Goal: Task Accomplishment & Management: Complete application form

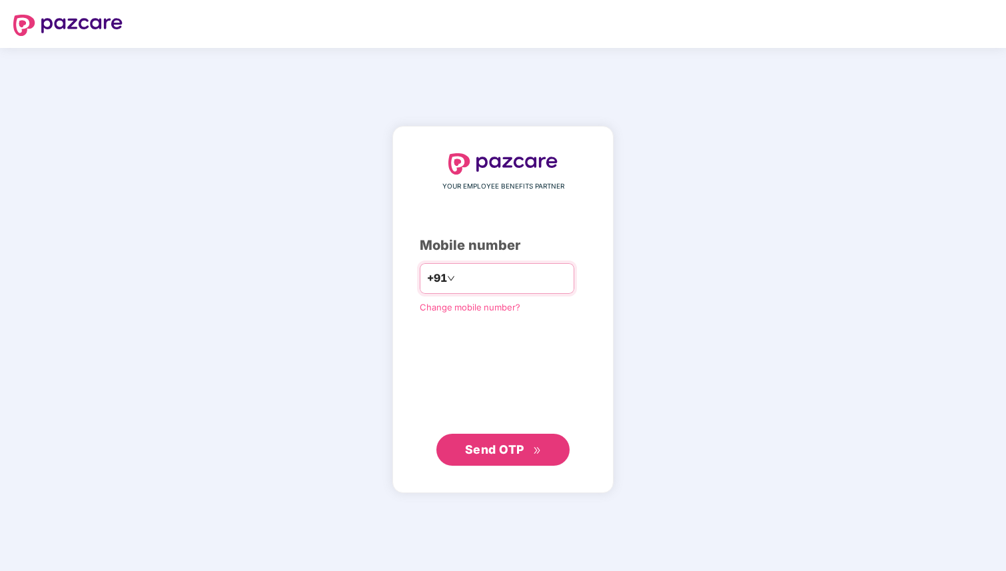
click at [479, 283] on input "number" at bounding box center [512, 278] width 109 height 21
type input "**********"
click at [516, 457] on span "Send OTP" at bounding box center [503, 449] width 77 height 19
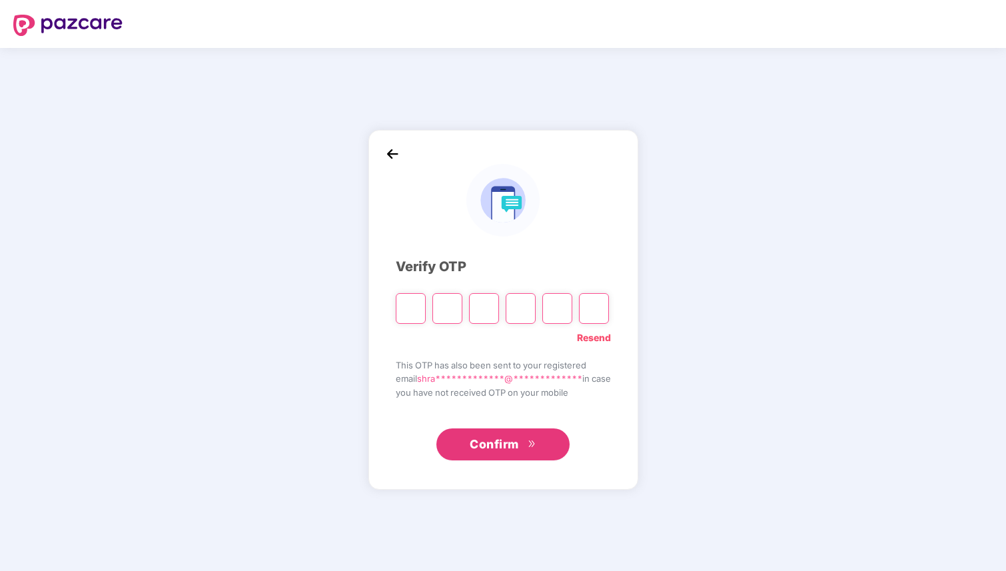
type input "*"
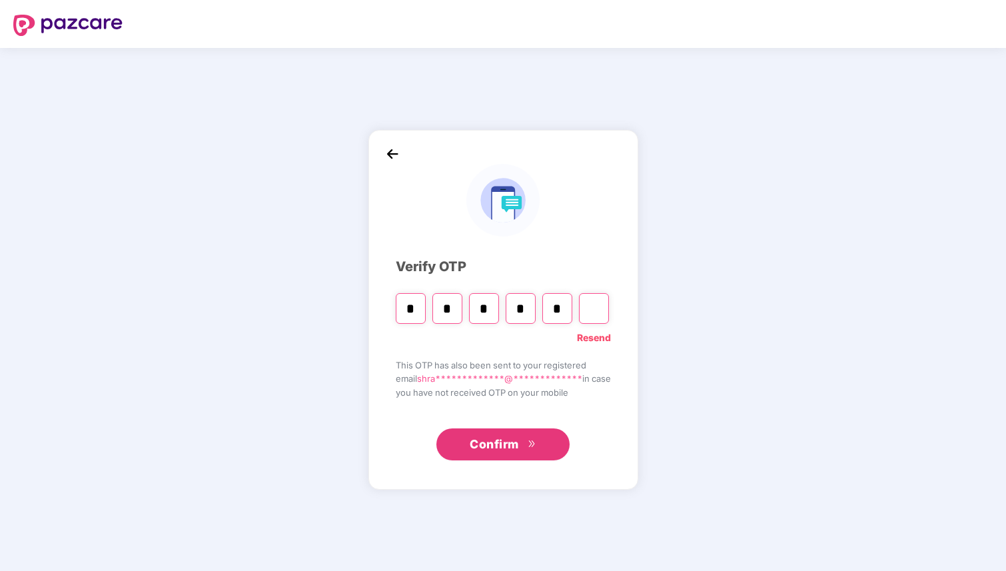
type input "*"
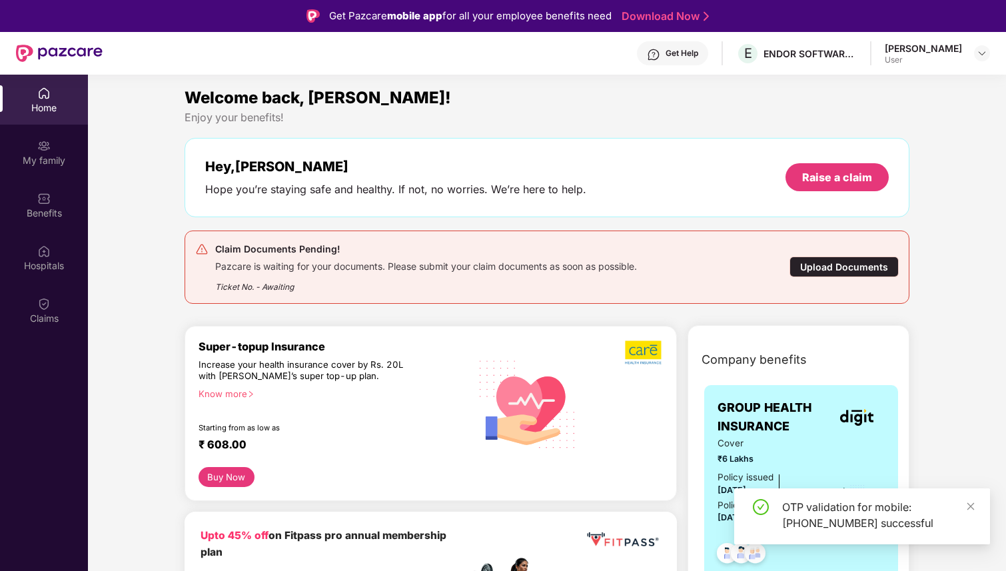
click at [843, 263] on div "Upload Documents" at bounding box center [844, 267] width 109 height 21
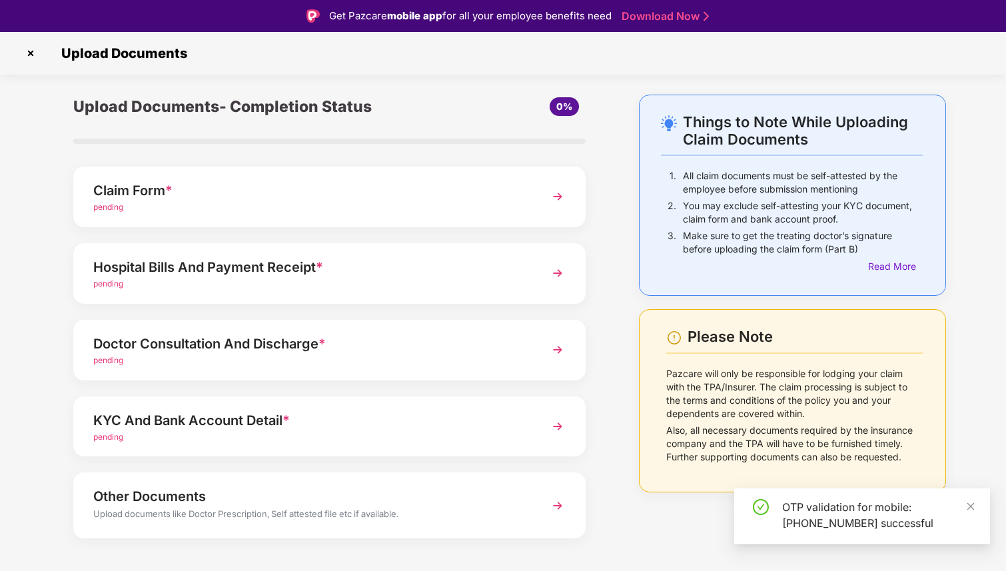
click at [980, 506] on div "OTP validation for mobile: [PHONE_NUMBER] successful" at bounding box center [862, 516] width 256 height 56
click at [973, 510] on icon "close" at bounding box center [970, 506] width 9 height 9
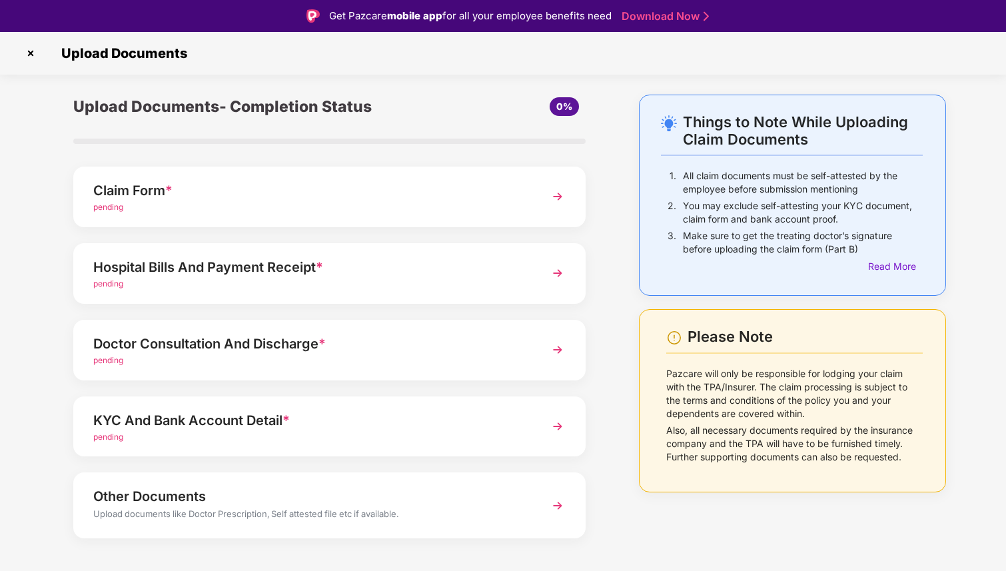
click at [549, 273] on img at bounding box center [558, 273] width 24 height 24
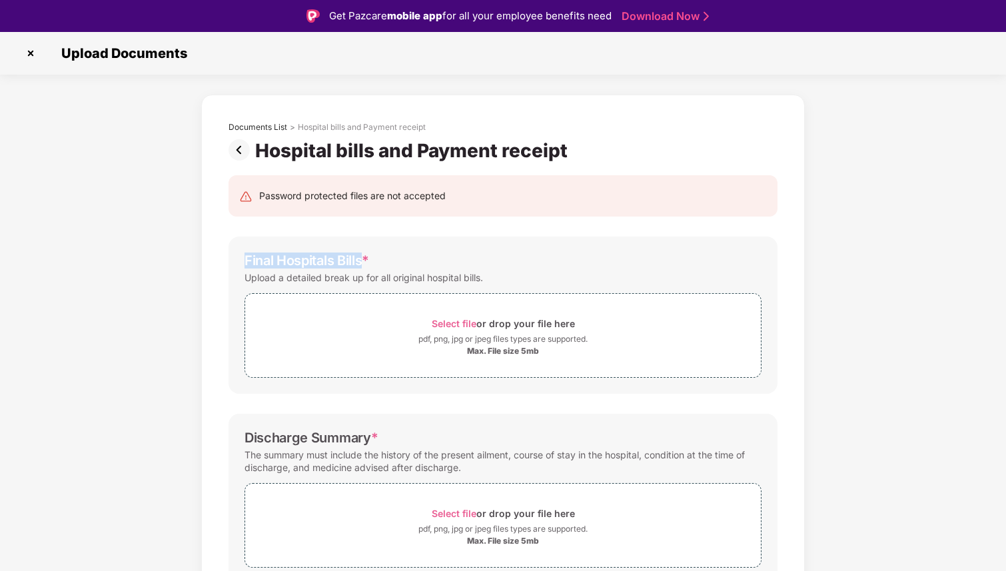
drag, startPoint x: 362, startPoint y: 262, endPoint x: 238, endPoint y: 258, distance: 124.0
click at [238, 258] on div "Final Hospitals Bills * Upload a detailed break up for all original hospital bi…" at bounding box center [503, 315] width 549 height 157
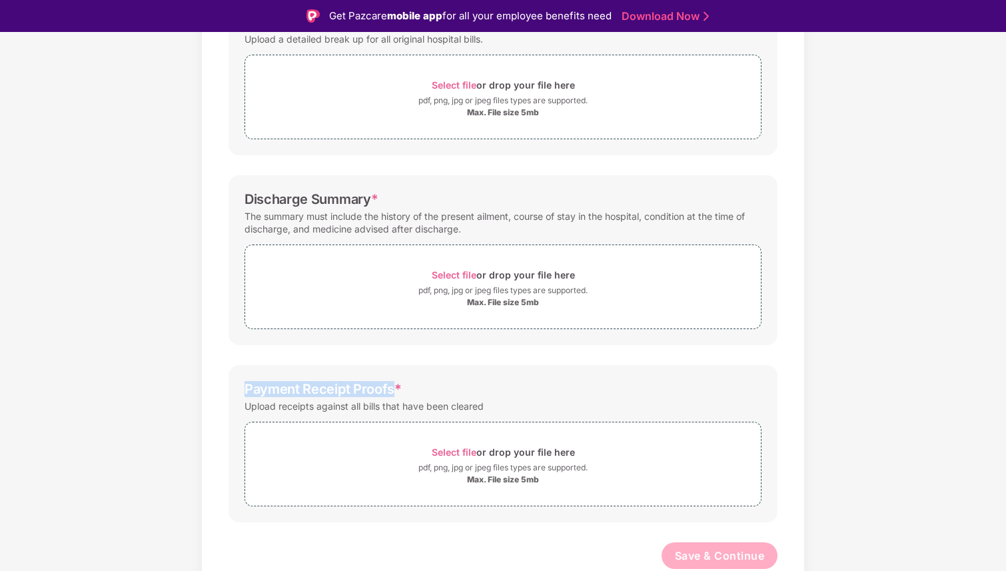
drag, startPoint x: 392, startPoint y: 392, endPoint x: 223, endPoint y: 379, distance: 169.8
click at [223, 379] on div "Password protected files are not accepted Final Hospitals Bills * Upload a deta…" at bounding box center [503, 259] width 589 height 672
copy div "Payment Receipt Proofs"
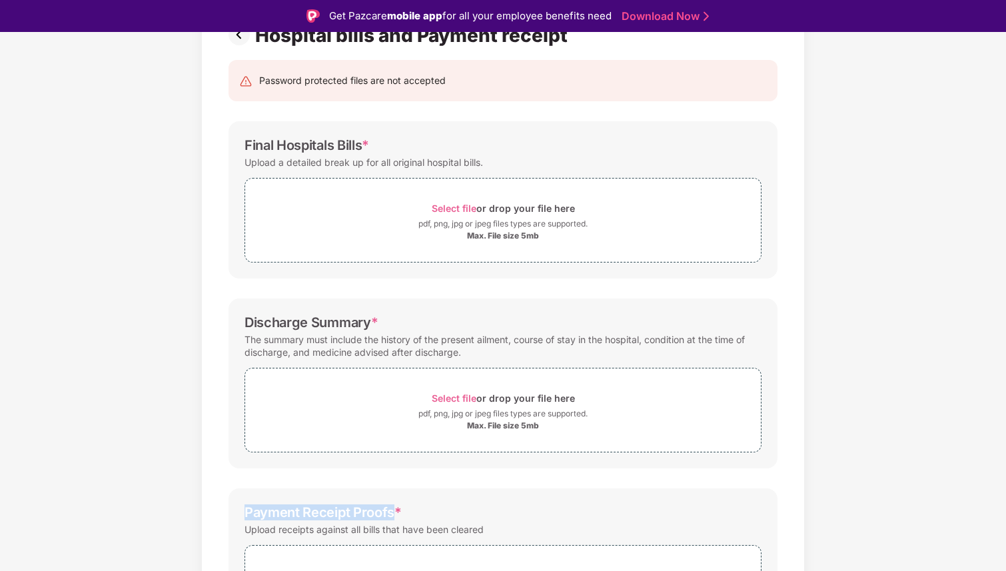
scroll to position [99, 0]
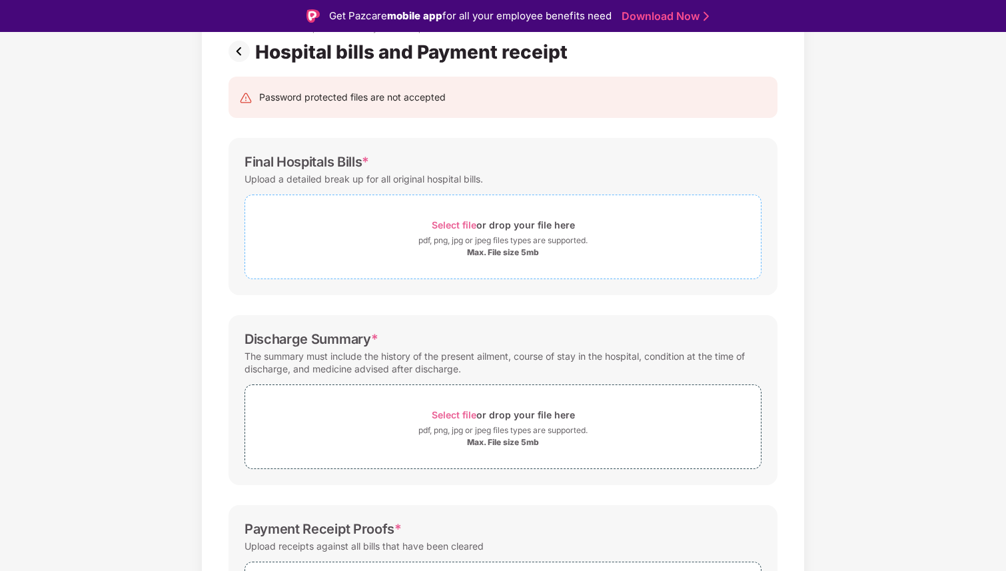
click at [458, 222] on span "Select file" at bounding box center [454, 224] width 45 height 11
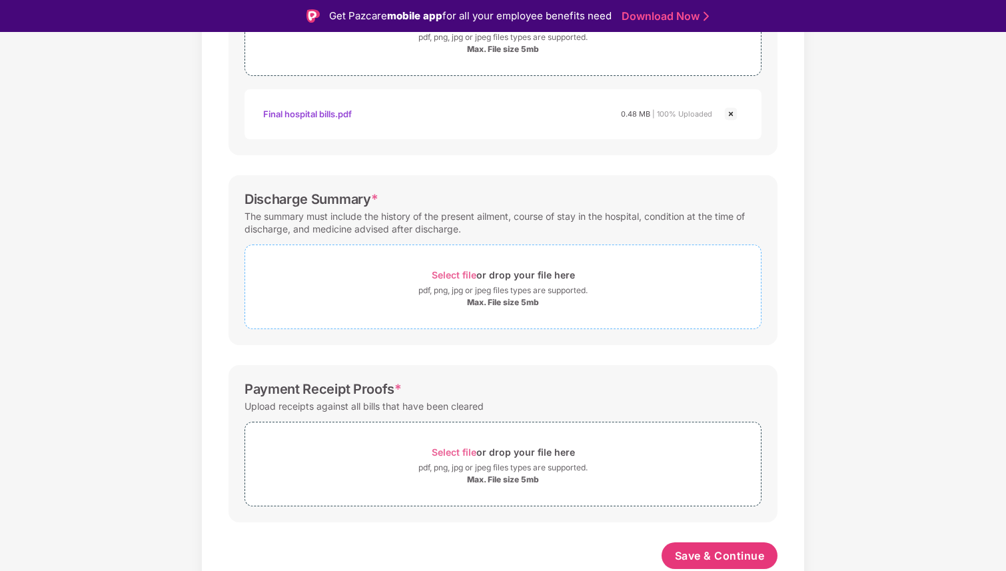
click at [458, 273] on span "Select file" at bounding box center [454, 274] width 45 height 11
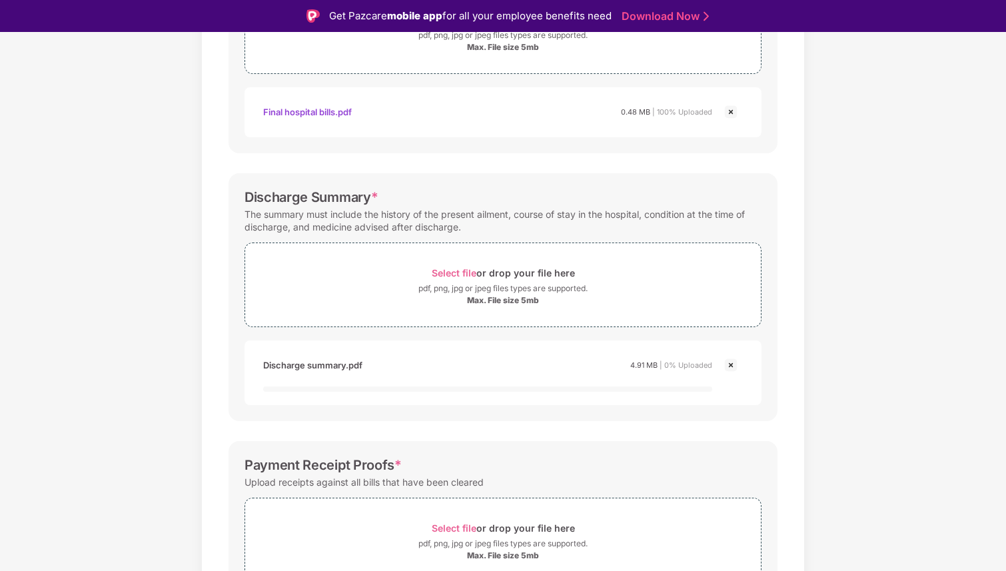
scroll to position [380, 0]
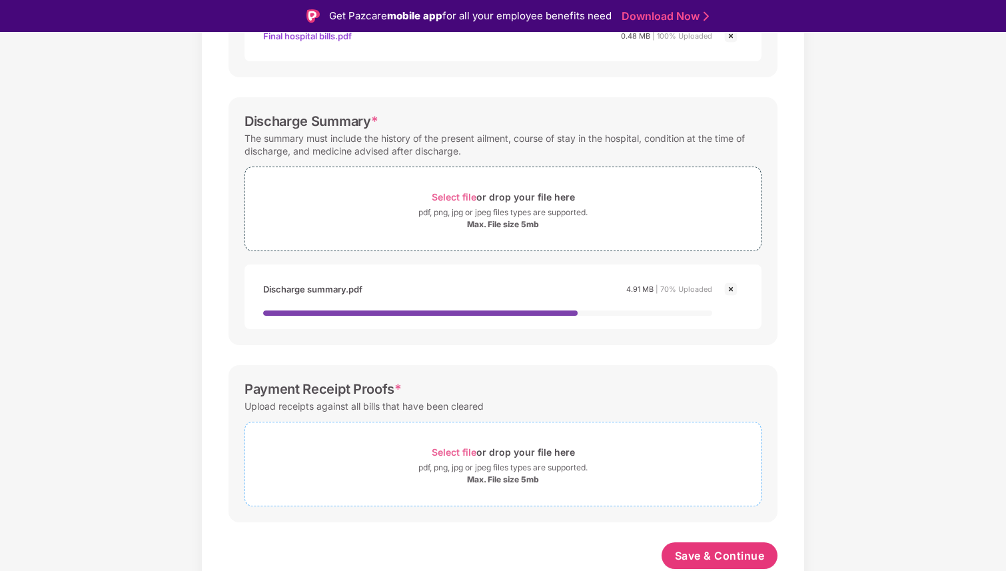
click at [456, 447] on span "Select file" at bounding box center [454, 451] width 45 height 11
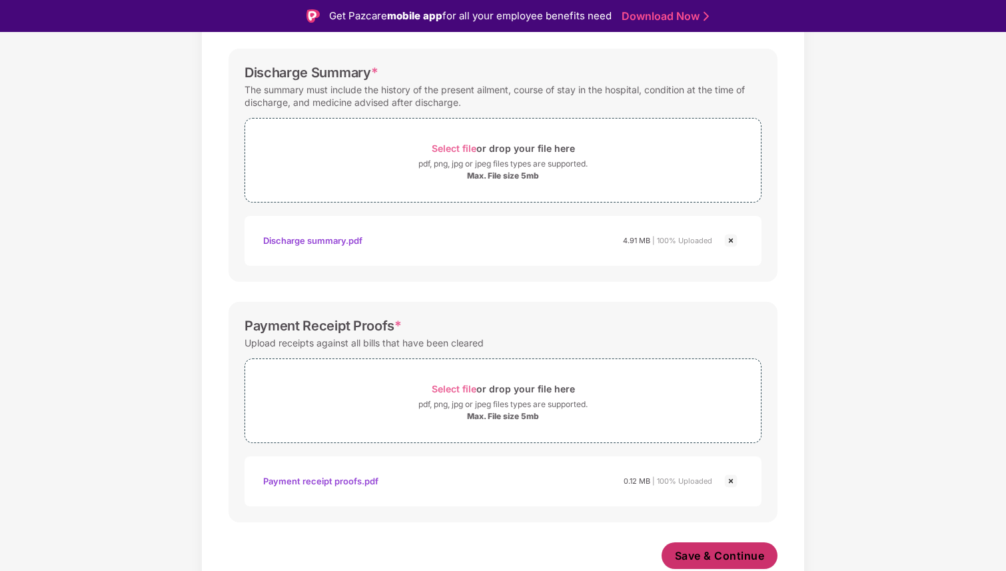
scroll to position [428, 0]
click at [698, 556] on span "Save & Continue" at bounding box center [720, 555] width 90 height 15
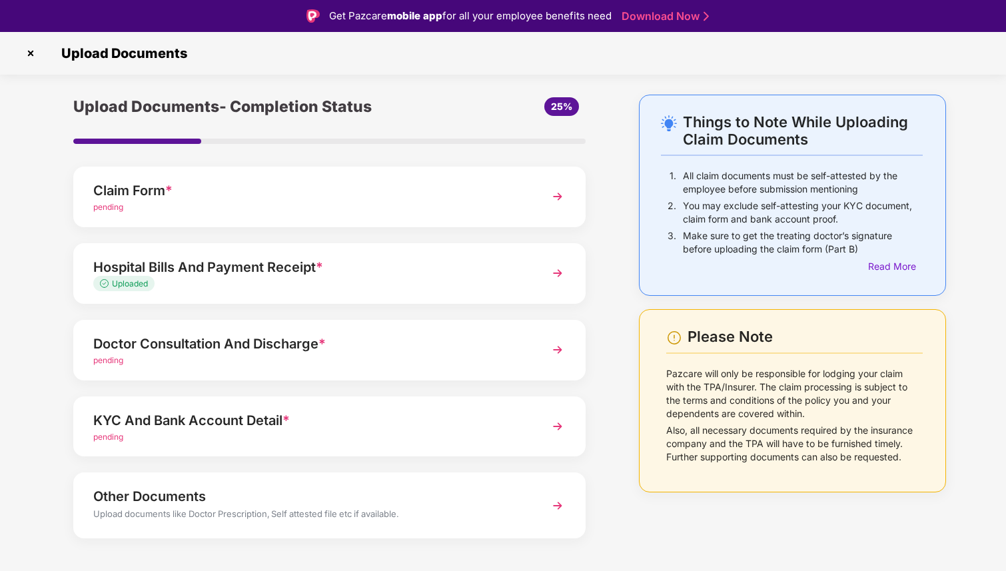
click at [182, 352] on div "Doctor Consultation And Discharge *" at bounding box center [309, 343] width 433 height 21
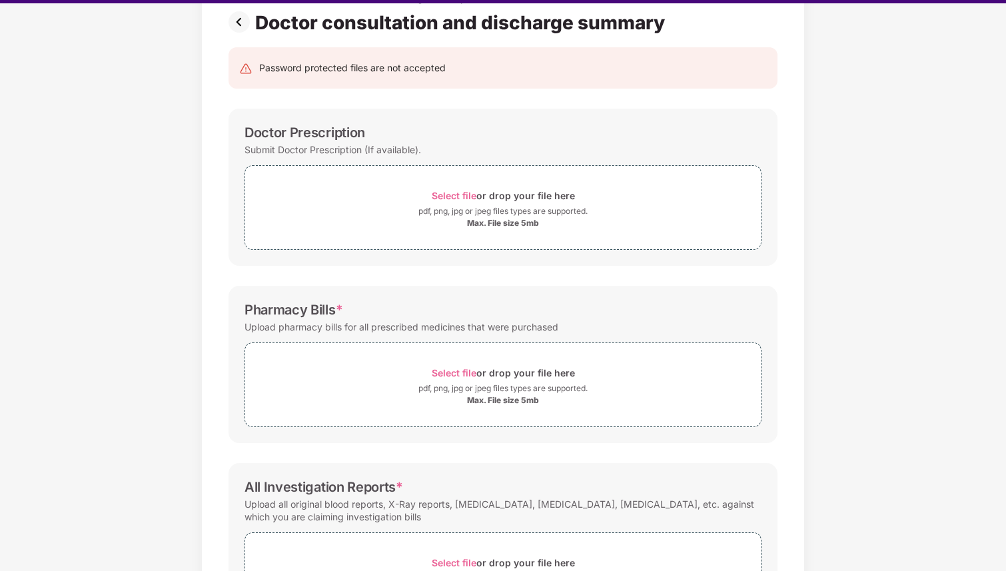
scroll to position [122, 0]
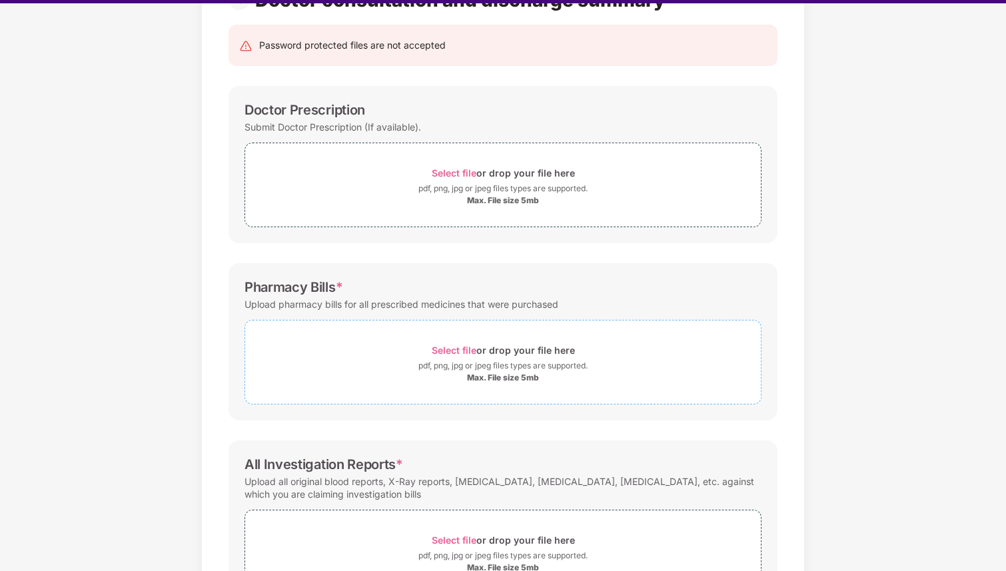
click at [452, 351] on span "Select file" at bounding box center [454, 349] width 45 height 11
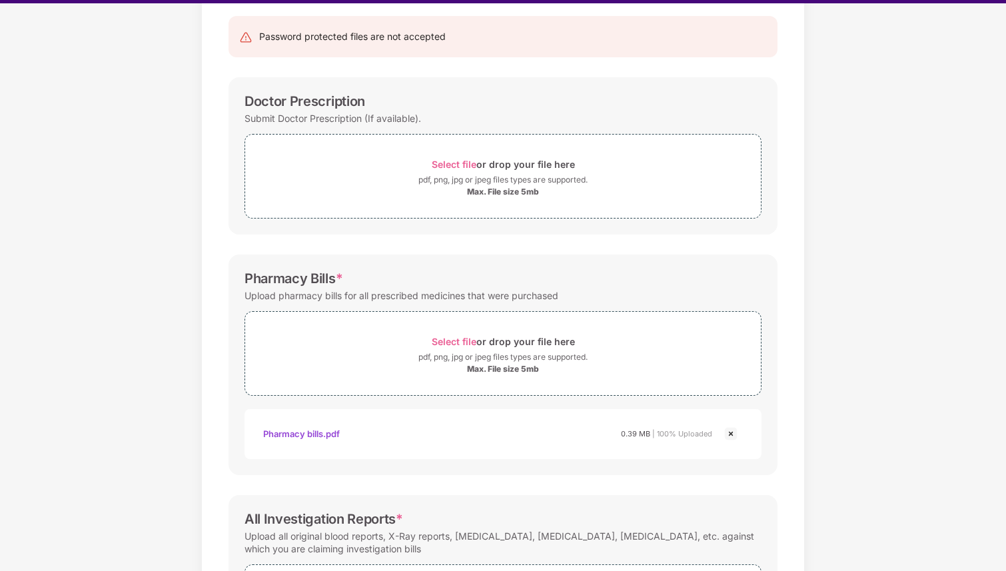
scroll to position [99, 0]
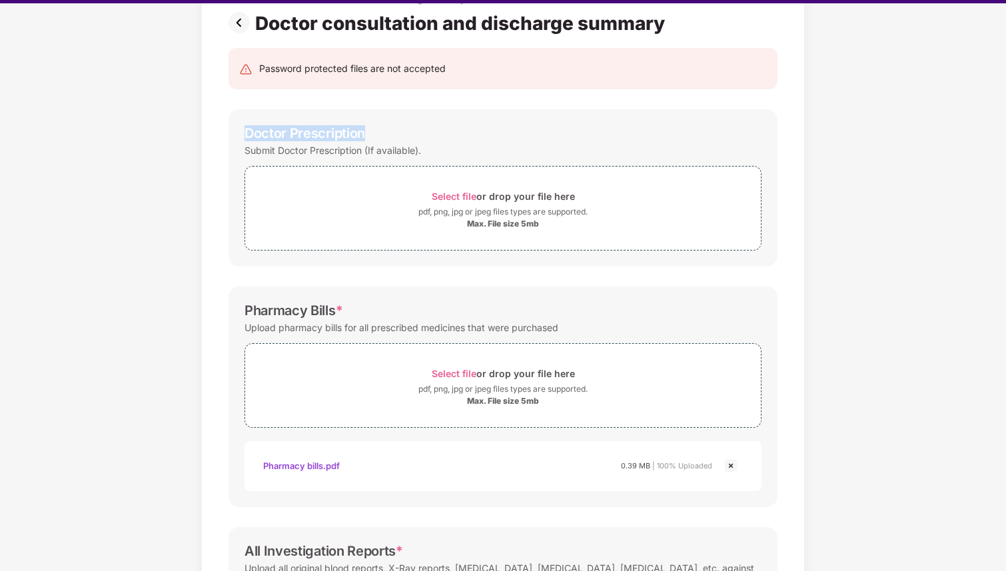
drag, startPoint x: 366, startPoint y: 133, endPoint x: 236, endPoint y: 137, distance: 130.0
click at [235, 136] on div "Doctor Prescription Submit Doctor Prescription (If available). Select file or d…" at bounding box center [503, 187] width 549 height 157
copy div "Doctor Prescription"
click at [452, 197] on span "Select file" at bounding box center [454, 196] width 45 height 11
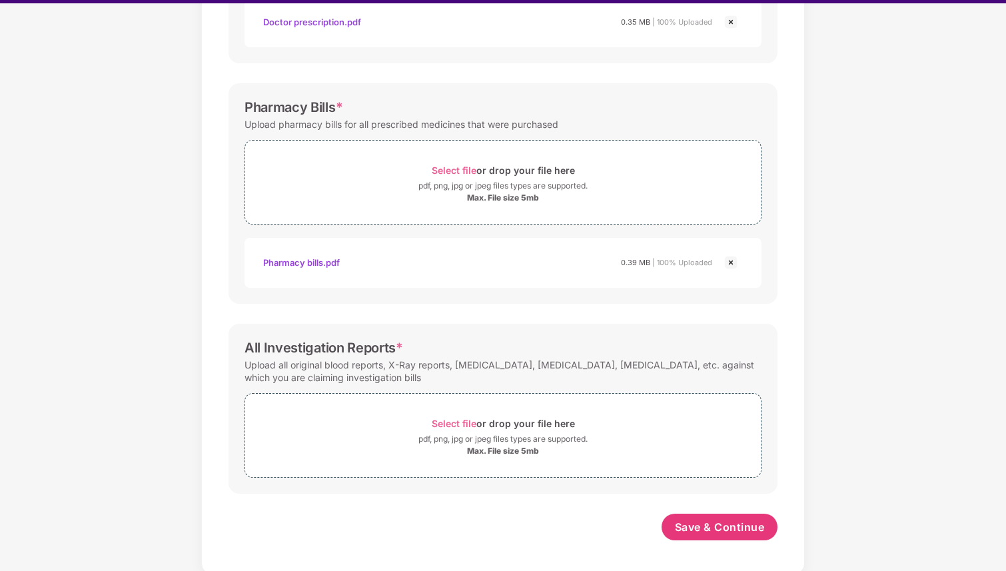
scroll to position [365, 0]
click at [462, 423] on span "Select file" at bounding box center [454, 423] width 45 height 11
drag, startPoint x: 324, startPoint y: 368, endPoint x: 384, endPoint y: 369, distance: 60.0
click at [384, 369] on div "Upload all original blood reports, X-Ray reports, [MEDICAL_DATA], [MEDICAL_DATA…" at bounding box center [503, 371] width 517 height 31
copy div "blood reports"
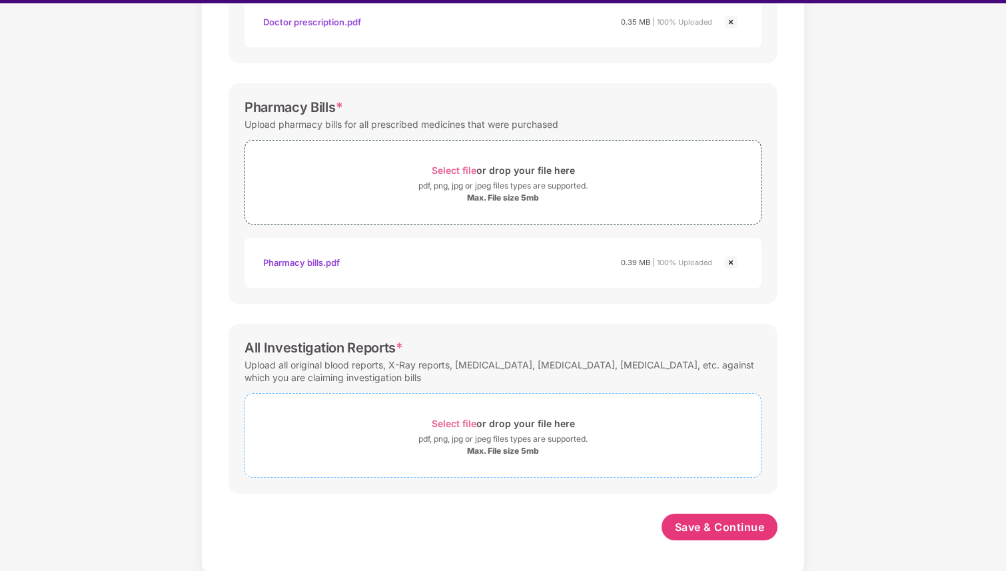
click at [456, 420] on span "Select file" at bounding box center [454, 423] width 45 height 11
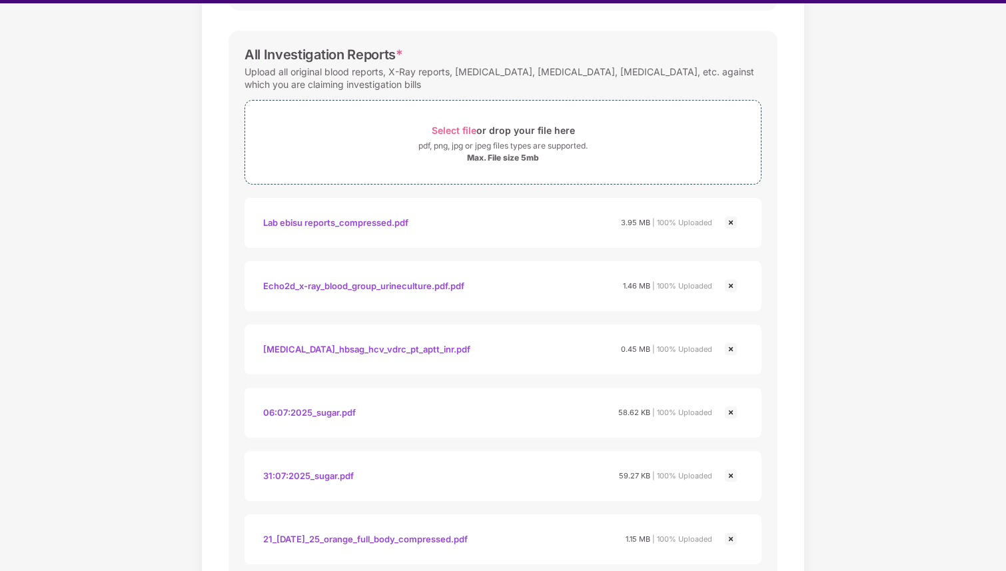
scroll to position [808, 0]
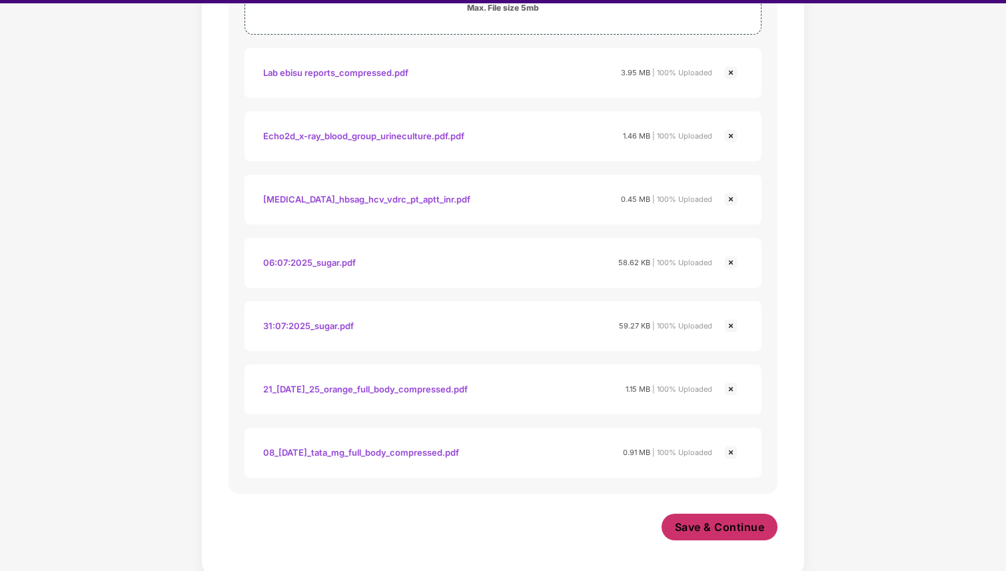
click at [694, 531] on span "Save & Continue" at bounding box center [720, 527] width 90 height 15
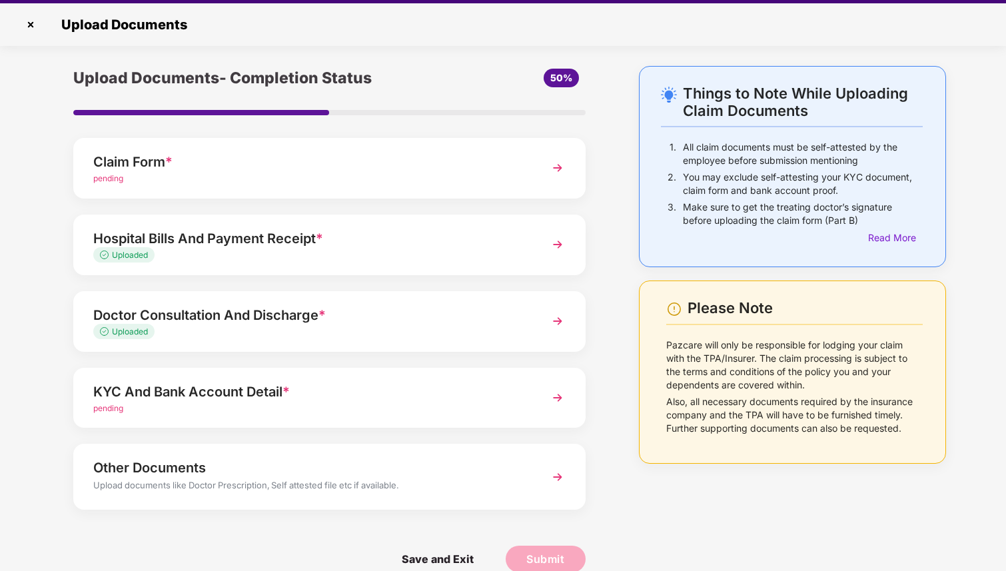
click at [263, 403] on div "pending" at bounding box center [309, 408] width 433 height 13
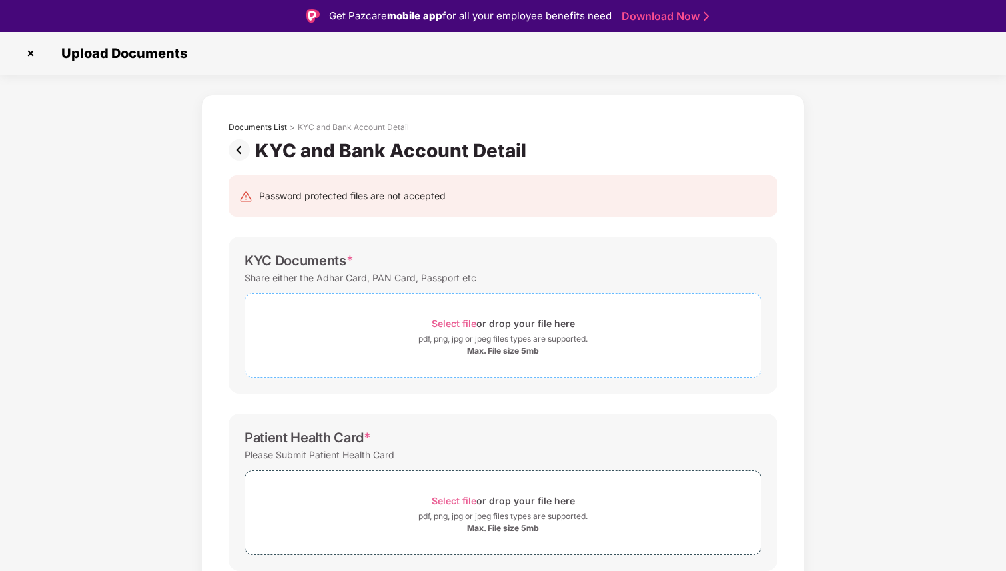
click at [446, 324] on span "Select file" at bounding box center [454, 323] width 45 height 11
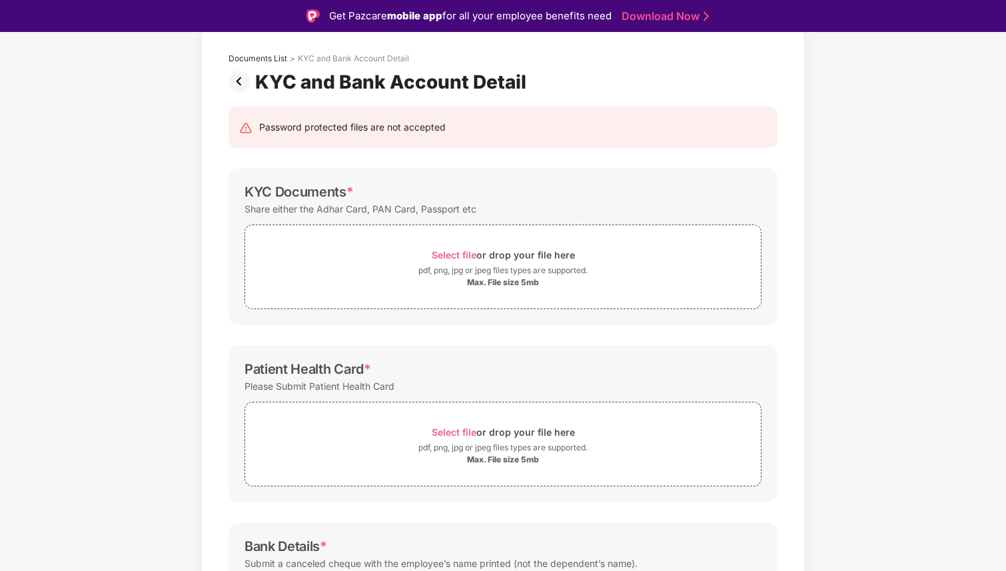
scroll to position [53, 0]
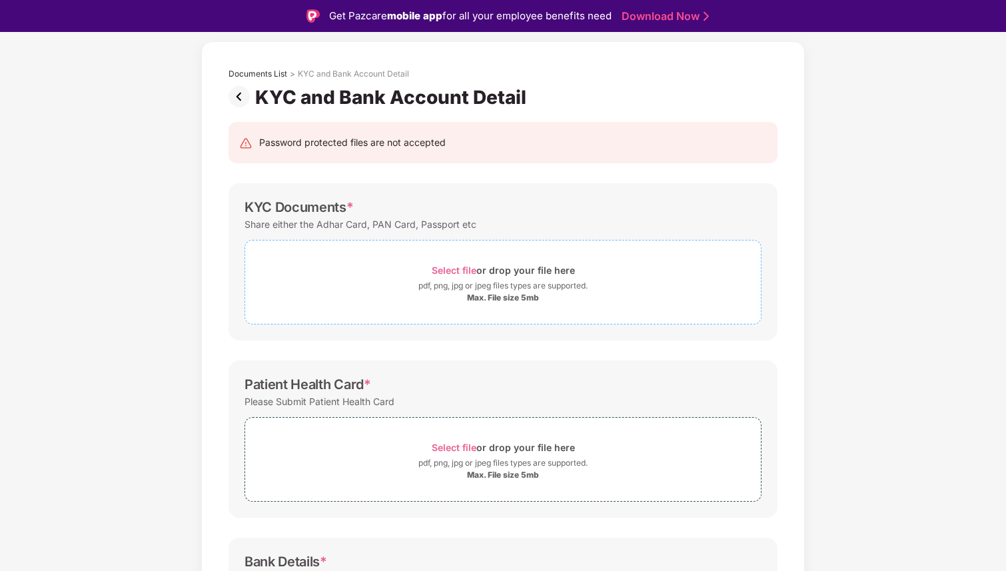
click at [443, 267] on span "Select file" at bounding box center [454, 270] width 45 height 11
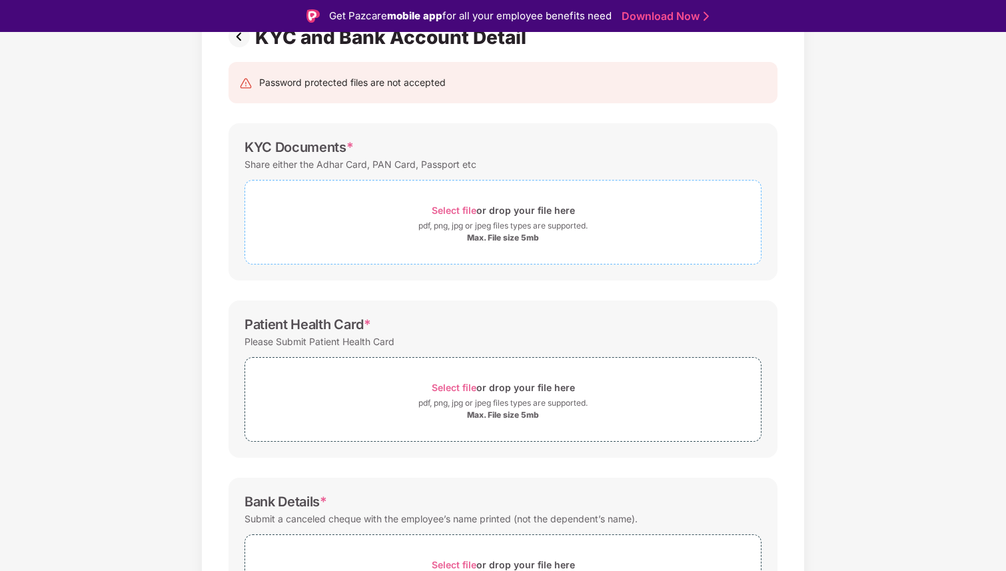
scroll to position [100, 0]
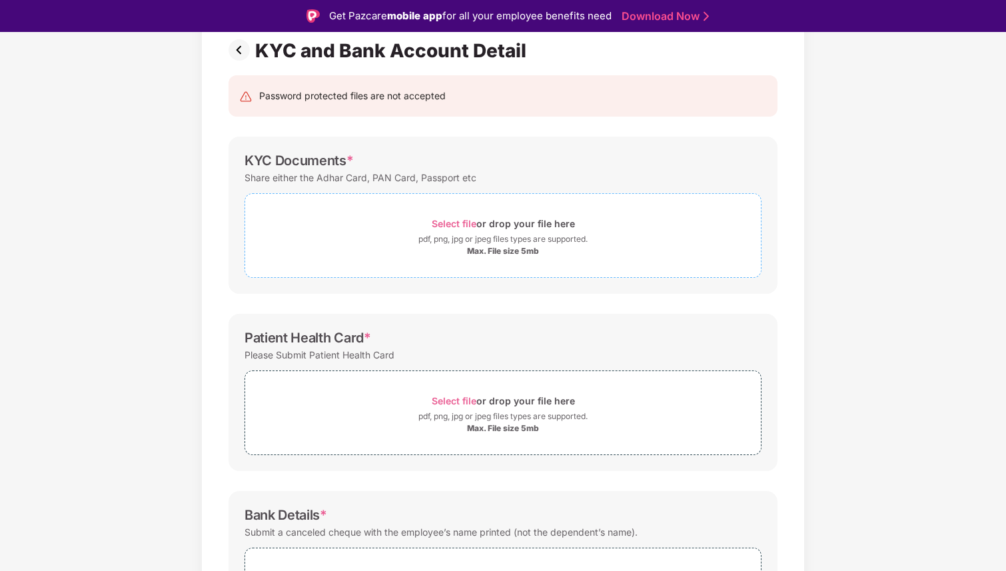
click at [462, 213] on span "Select file or drop your file here pdf, png, jpg or jpeg files types are suppor…" at bounding box center [503, 235] width 516 height 63
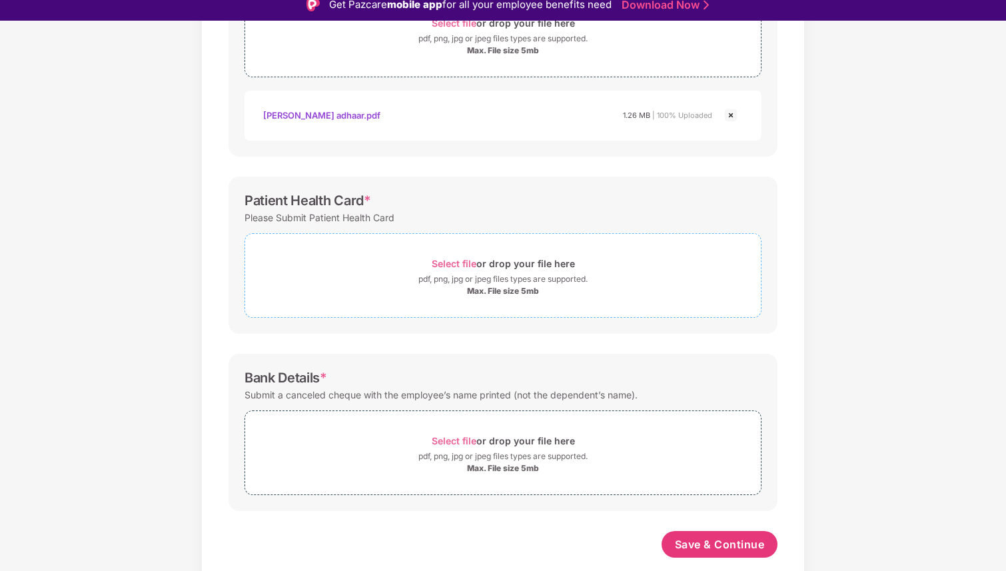
scroll to position [289, 0]
click at [455, 261] on span "Select file" at bounding box center [454, 263] width 45 height 11
click at [460, 263] on span "Select file" at bounding box center [454, 263] width 45 height 11
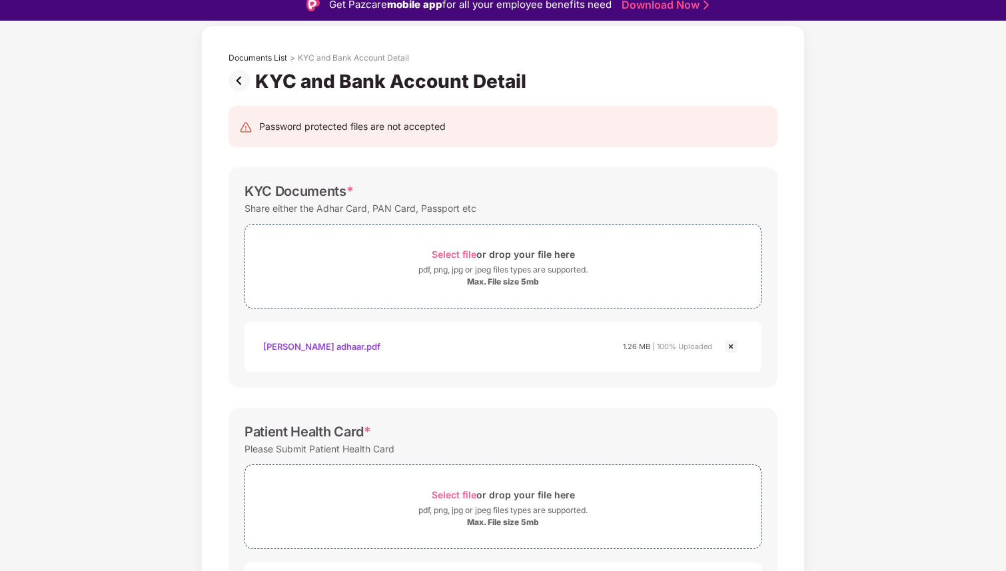
scroll to position [0, 0]
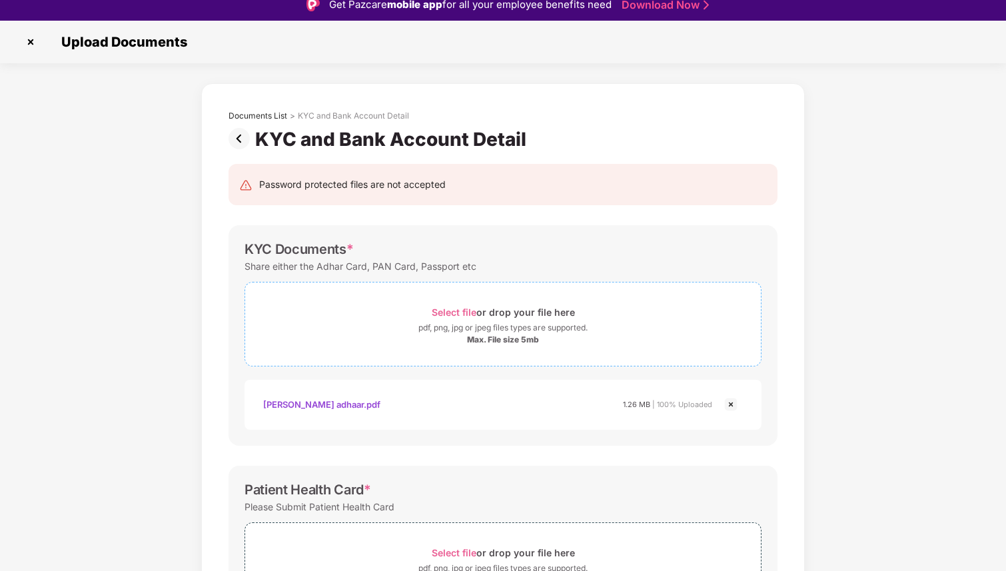
click at [464, 312] on span "Select file" at bounding box center [454, 311] width 45 height 11
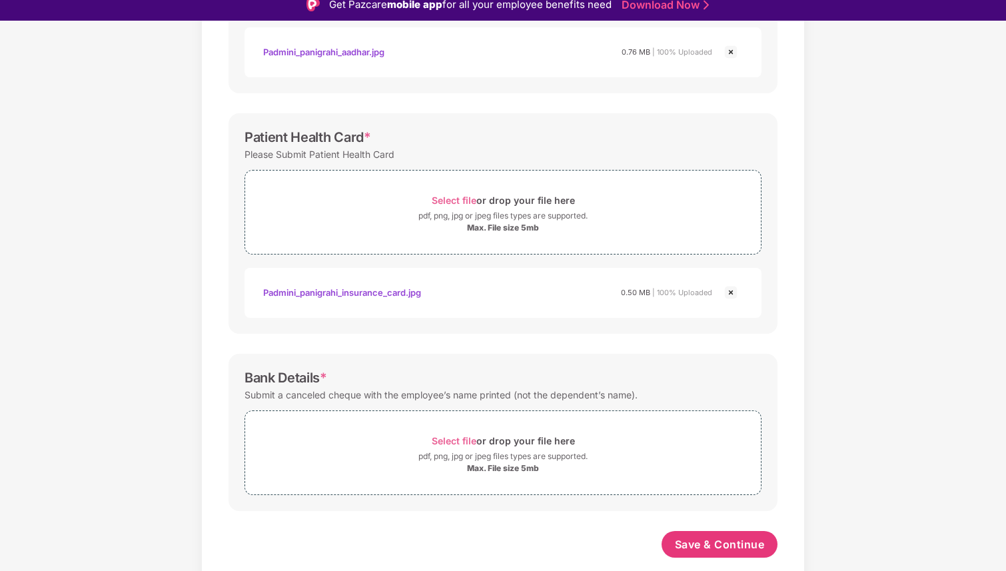
scroll to position [416, 0]
click at [468, 438] on span "Select file" at bounding box center [454, 440] width 45 height 11
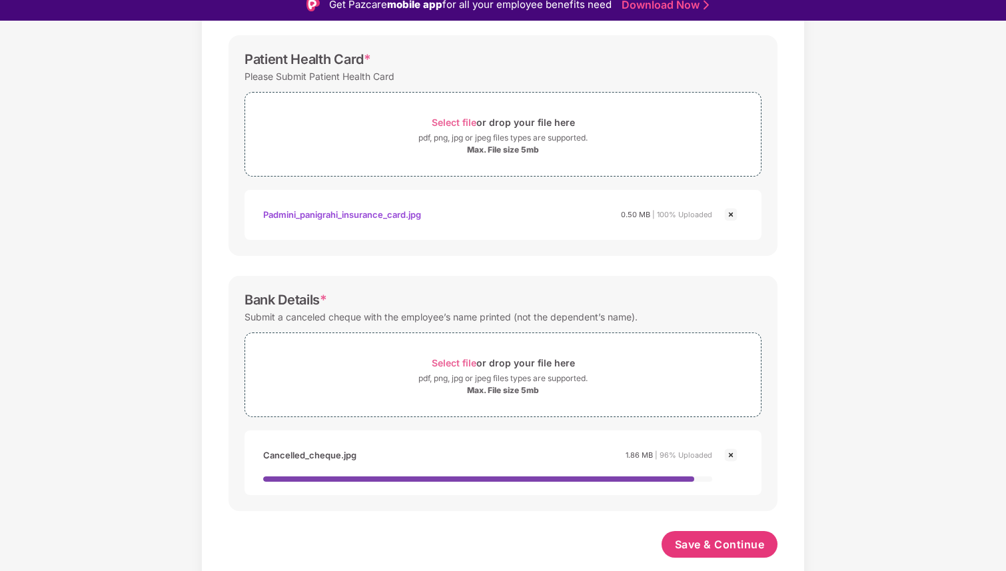
scroll to position [478, 0]
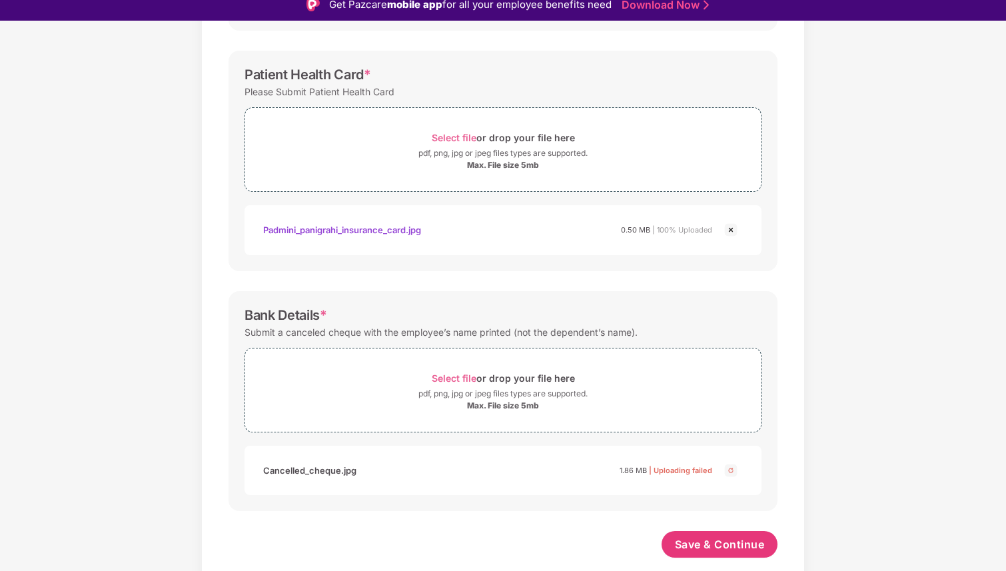
click at [731, 471] on img at bounding box center [731, 470] width 16 height 16
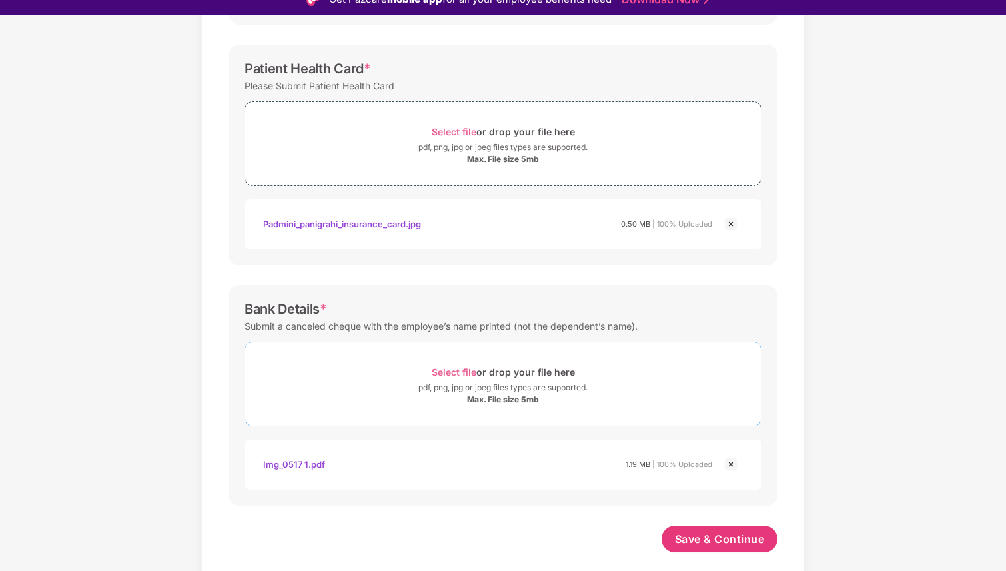
scroll to position [23, 0]
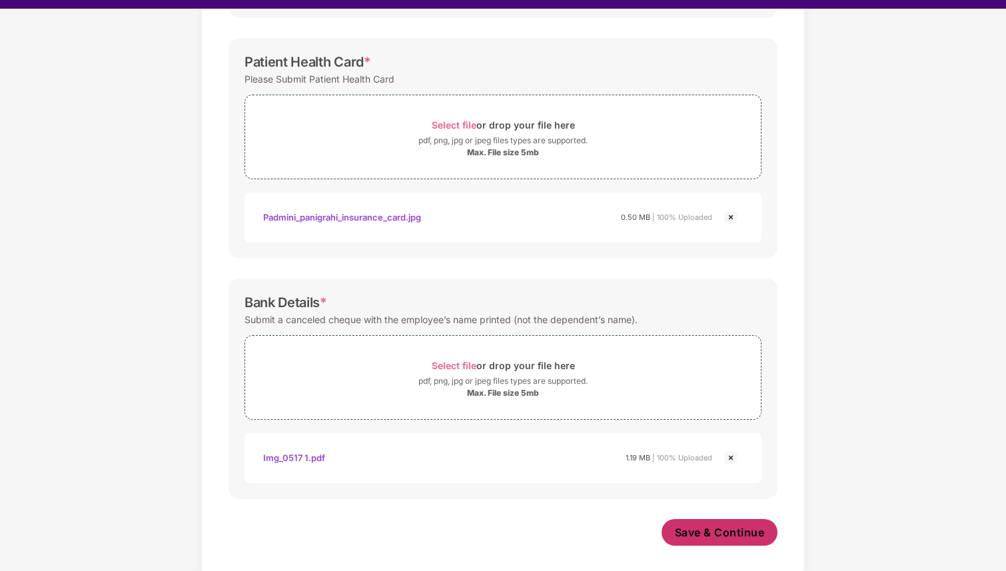
click at [722, 527] on span "Save & Continue" at bounding box center [720, 532] width 90 height 15
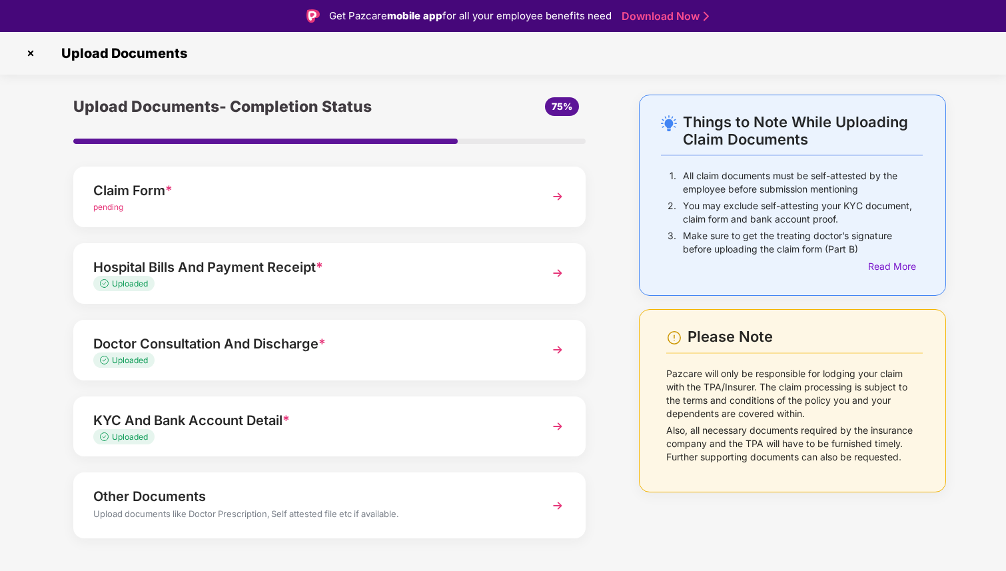
click at [561, 203] on img at bounding box center [558, 197] width 24 height 24
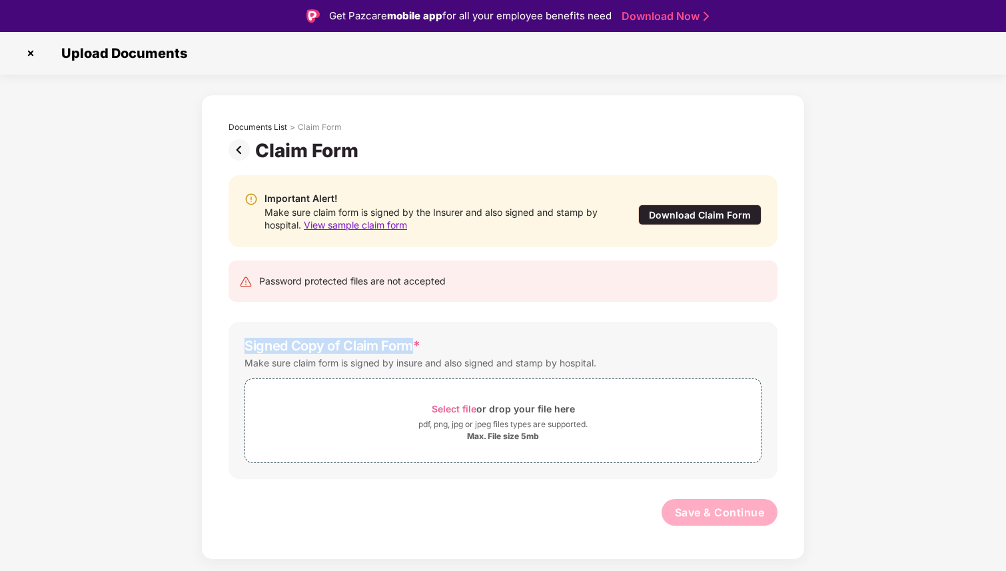
drag, startPoint x: 410, startPoint y: 346, endPoint x: 239, endPoint y: 351, distance: 171.3
click at [239, 350] on div "Signed Copy of Claim Form * Make sure claim form is signed by insure and also s…" at bounding box center [503, 400] width 549 height 157
copy div "Signed Copy of Claim Form"
click at [643, 344] on div "Signed Copy of Claim Form *" at bounding box center [503, 346] width 517 height 16
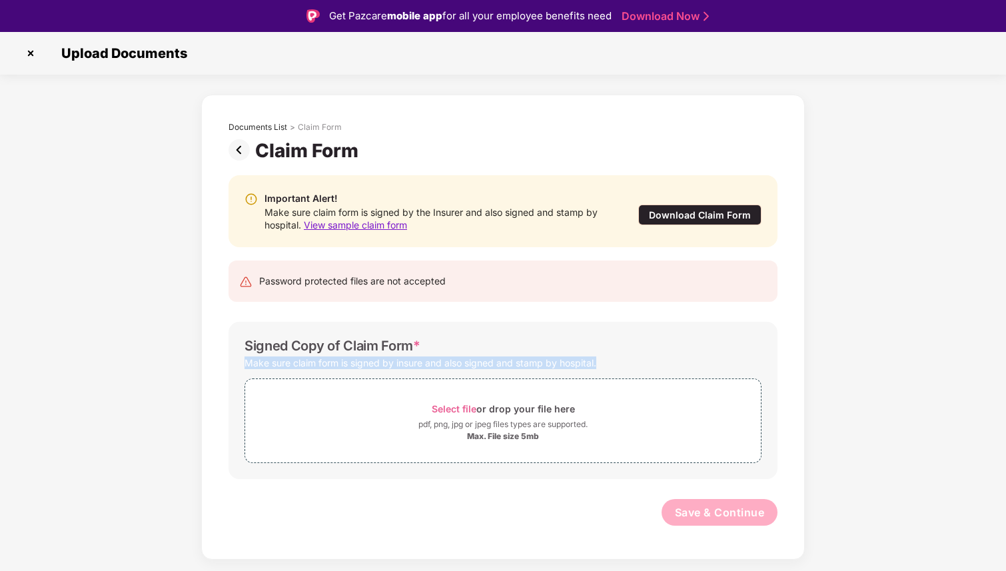
drag, startPoint x: 612, startPoint y: 363, endPoint x: 243, endPoint y: 366, distance: 369.1
click at [243, 366] on div "Signed Copy of Claim Form * Make sure claim form is signed by insure and also s…" at bounding box center [503, 400] width 549 height 157
click at [460, 406] on span "Select file" at bounding box center [454, 408] width 45 height 11
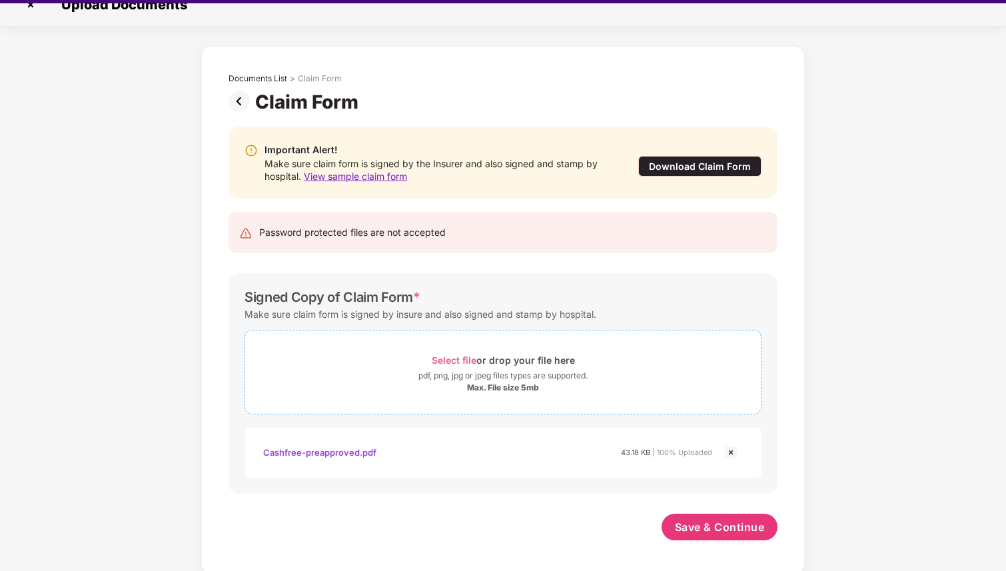
scroll to position [20, 0]
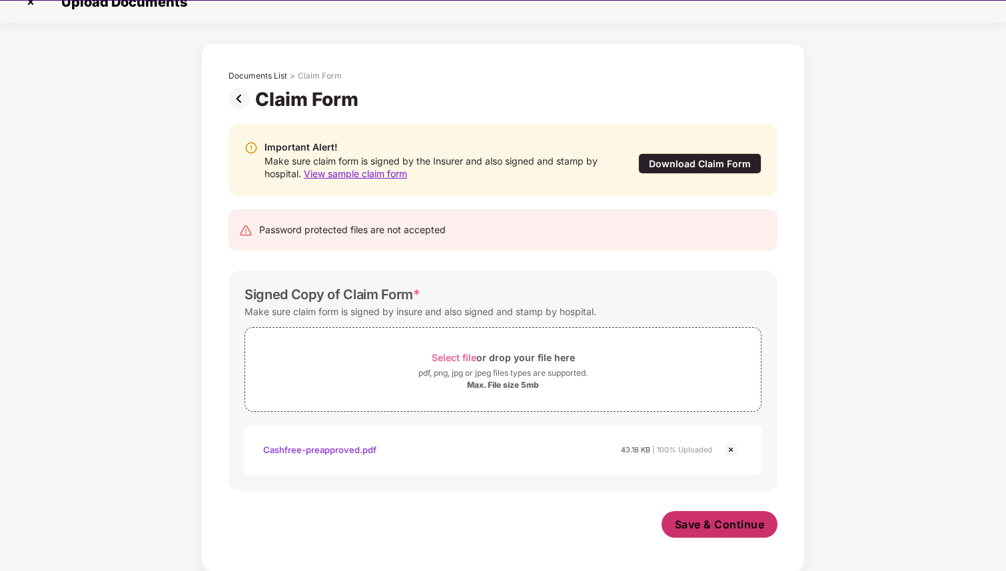
click at [708, 522] on span "Save & Continue" at bounding box center [720, 524] width 90 height 15
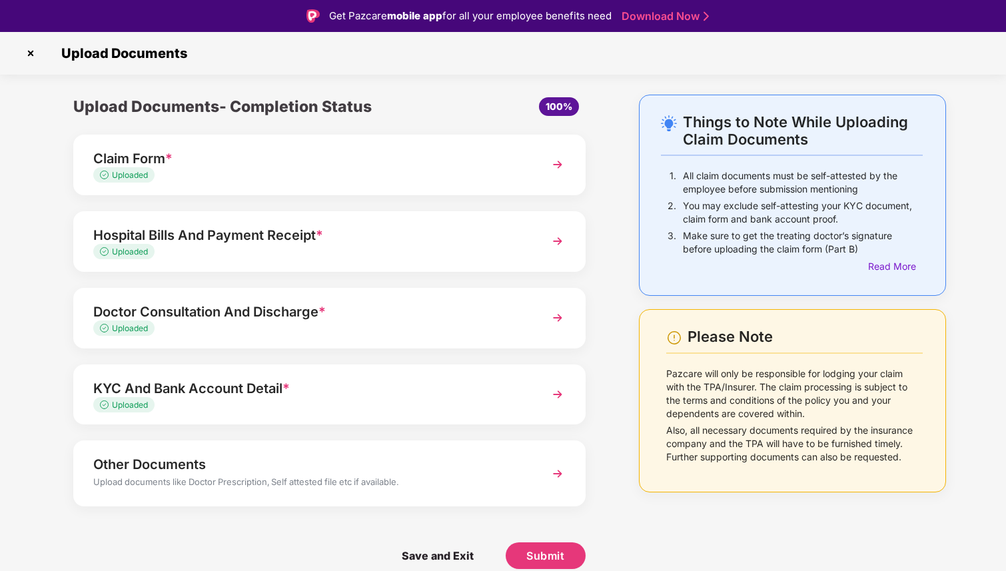
click at [189, 157] on div "Claim Form *" at bounding box center [309, 158] width 433 height 21
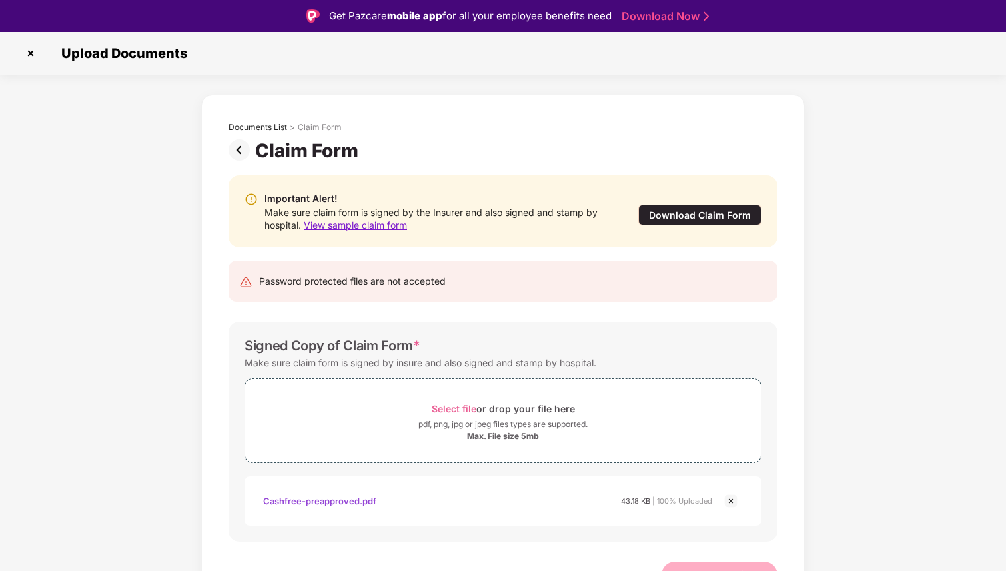
click at [712, 217] on div "Download Claim Form" at bounding box center [699, 215] width 123 height 21
